Goal: Task Accomplishment & Management: Manage account settings

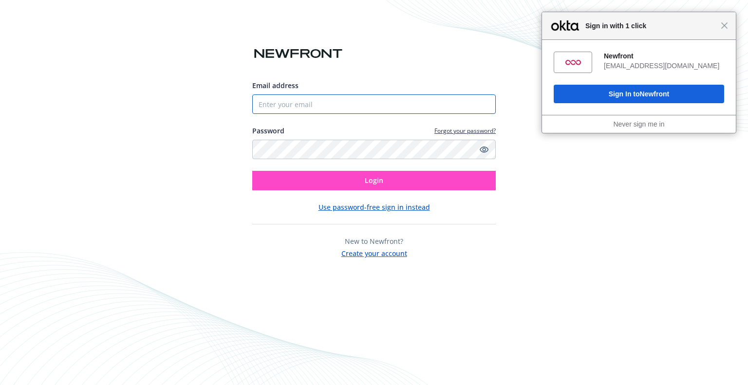
type input "[EMAIL_ADDRESS][DOMAIN_NAME]"
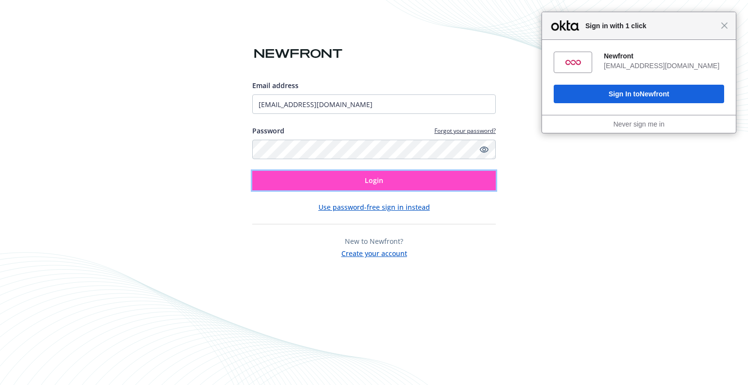
click at [393, 182] on button "Login" at bounding box center [373, 180] width 243 height 19
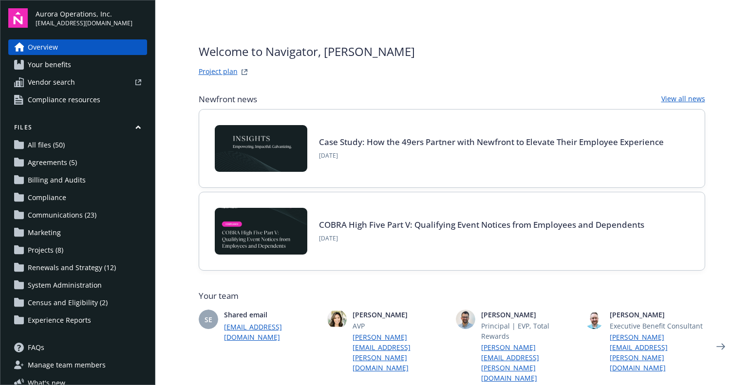
click at [208, 72] on link "Project plan" at bounding box center [218, 72] width 39 height 12
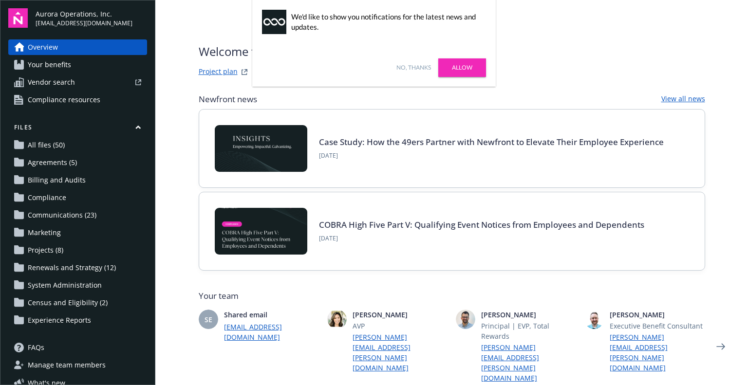
click at [56, 214] on span "Communications (23)" at bounding box center [62, 215] width 69 height 16
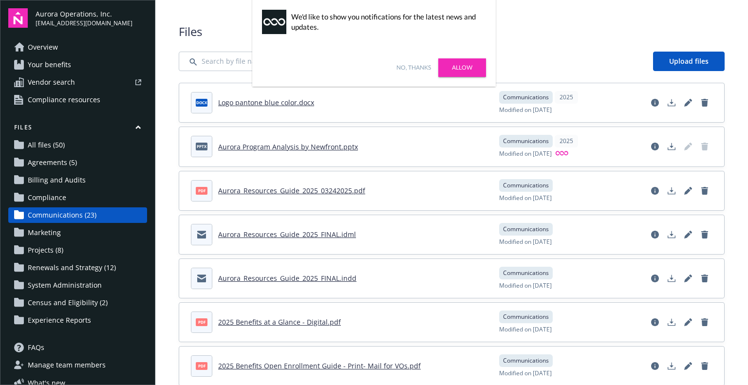
click at [50, 251] on span "Projects (8)" at bounding box center [46, 251] width 36 height 16
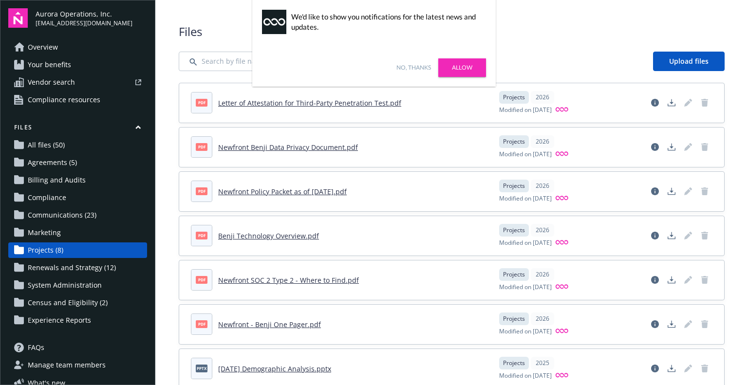
drag, startPoint x: 49, startPoint y: 140, endPoint x: 39, endPoint y: 135, distance: 10.5
click at [49, 140] on span "All files (50)" at bounding box center [46, 145] width 37 height 16
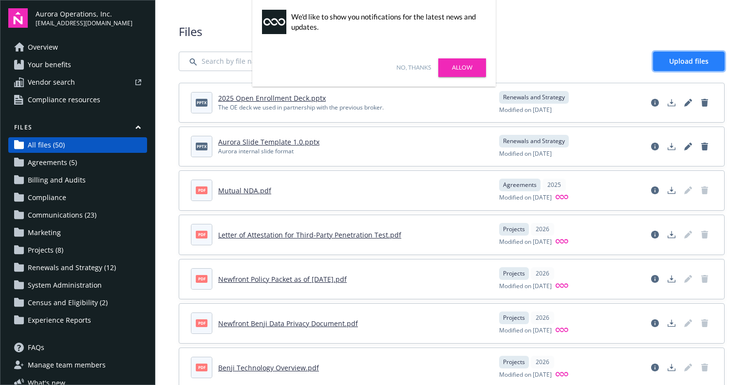
click at [675, 62] on span "Upload files" at bounding box center [688, 60] width 39 height 9
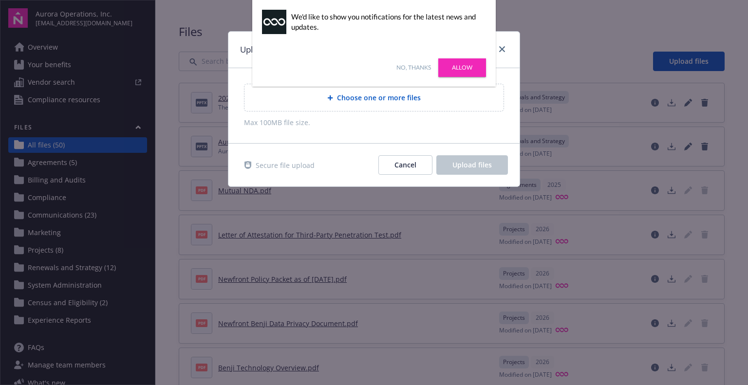
click at [464, 66] on link "Allow" at bounding box center [462, 67] width 48 height 19
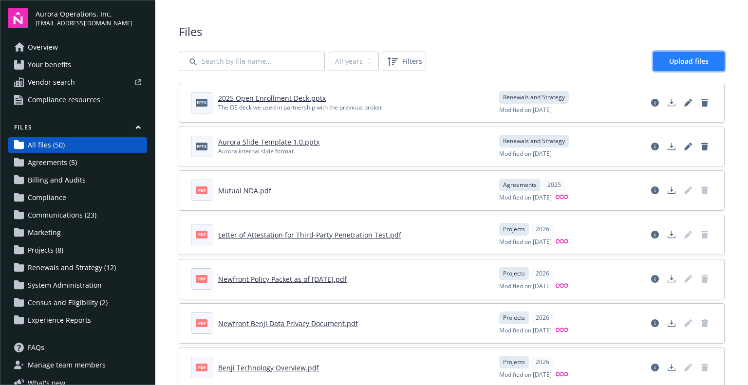
click at [682, 63] on span "Upload files" at bounding box center [688, 60] width 39 height 9
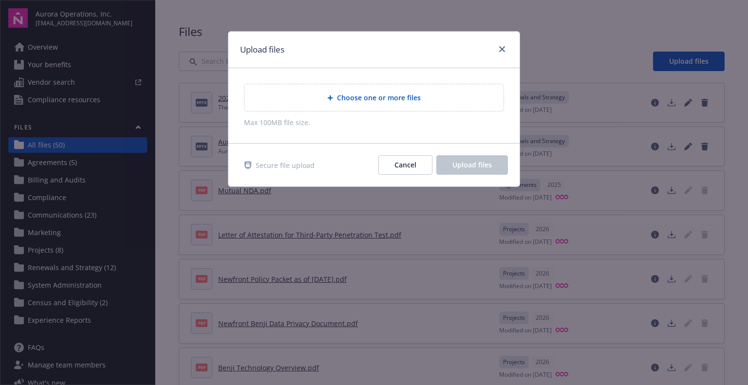
click at [398, 100] on span "Choose one or more files" at bounding box center [379, 98] width 84 height 10
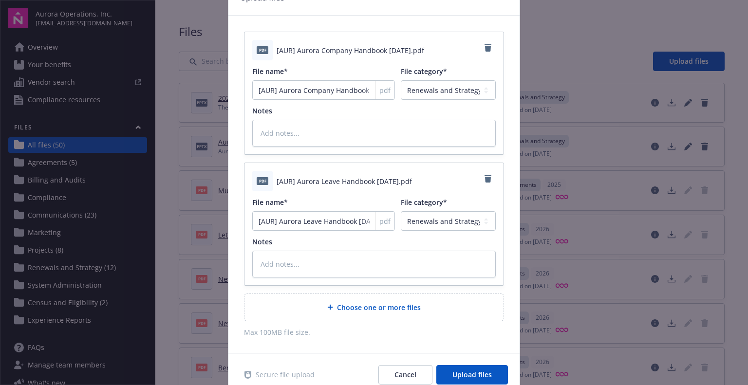
scroll to position [94, 0]
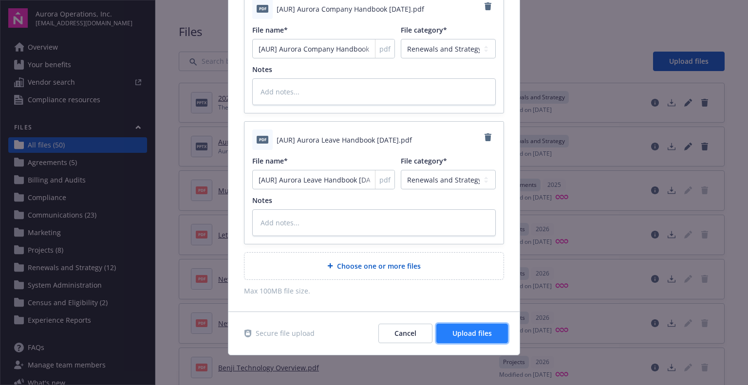
click at [474, 336] on span "Upload files" at bounding box center [471, 333] width 39 height 9
type textarea "x"
